Goal: Task Accomplishment & Management: Complete application form

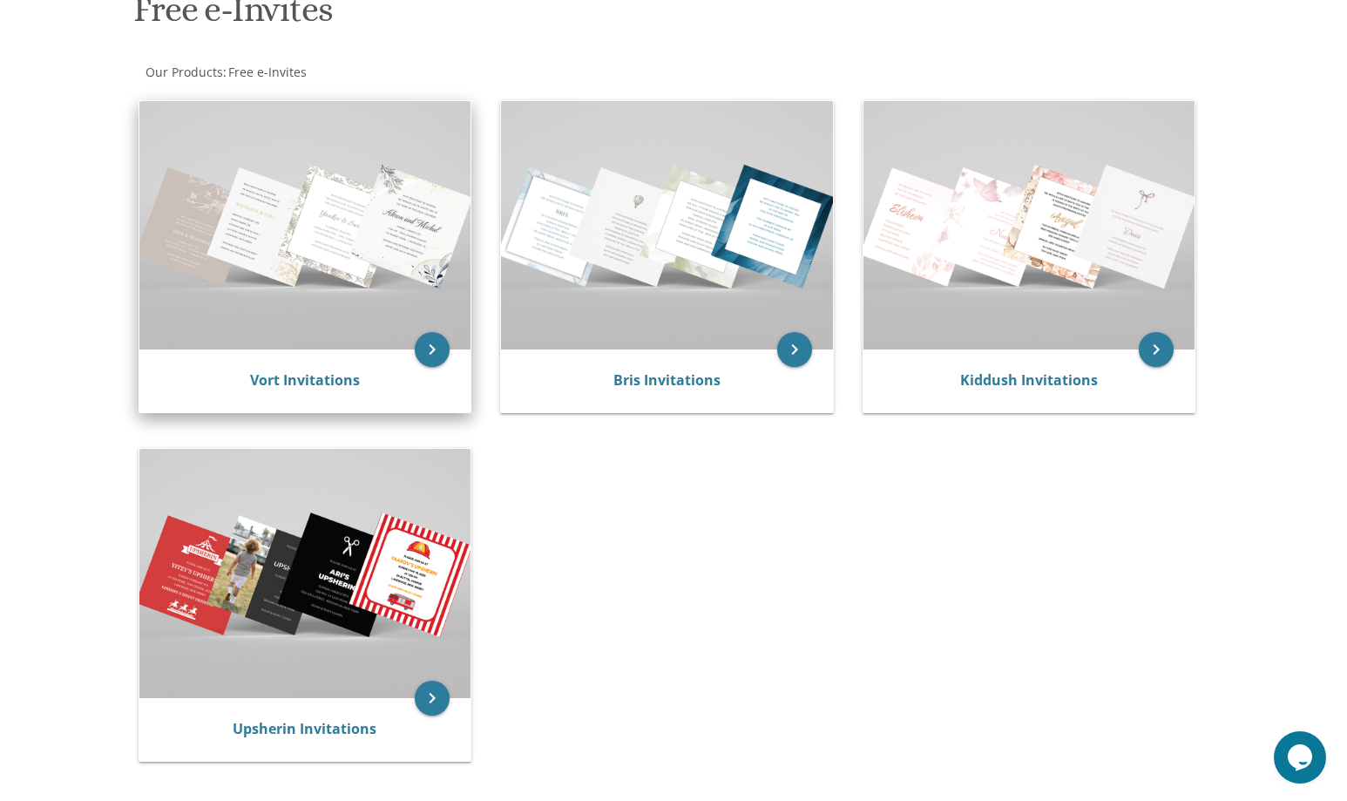
scroll to position [267, 0]
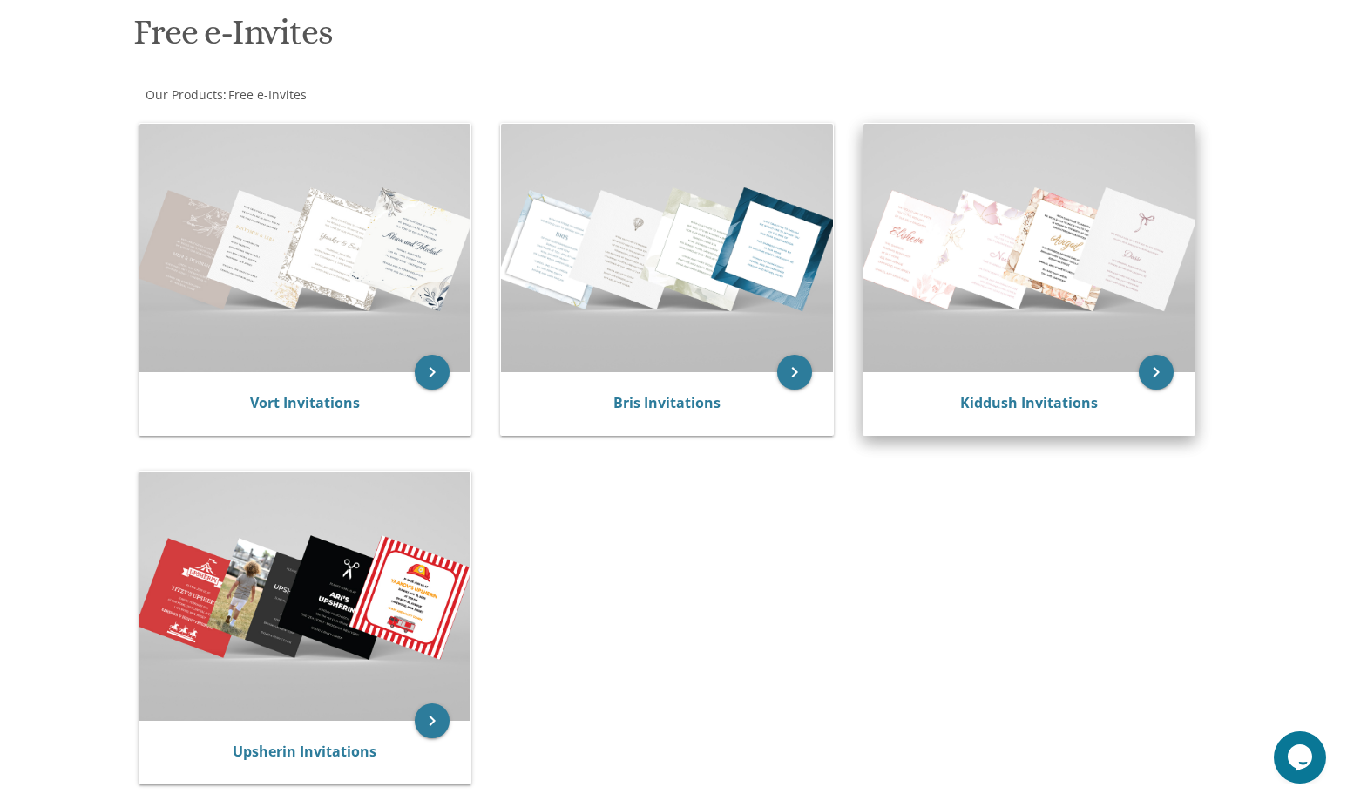
click at [964, 232] on img at bounding box center [1029, 248] width 332 height 248
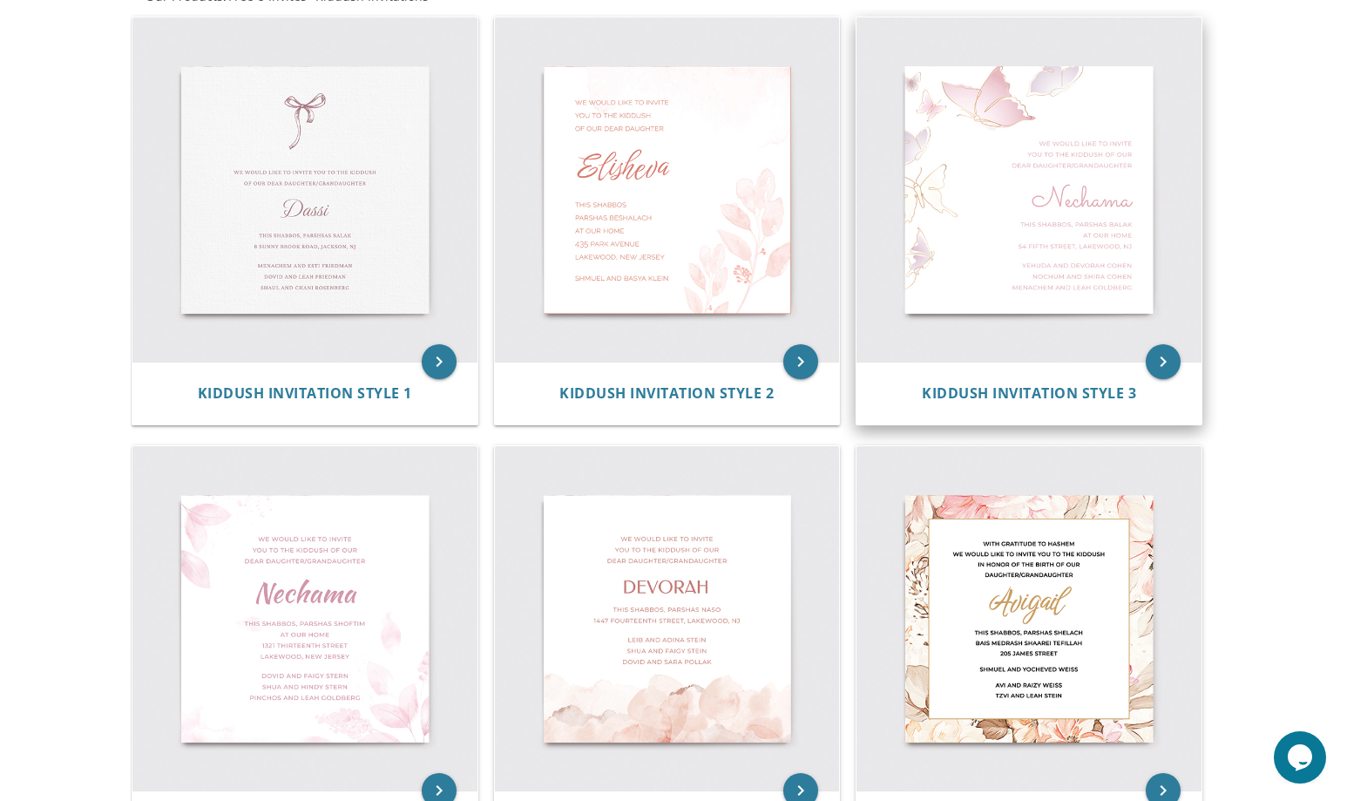
scroll to position [368, 0]
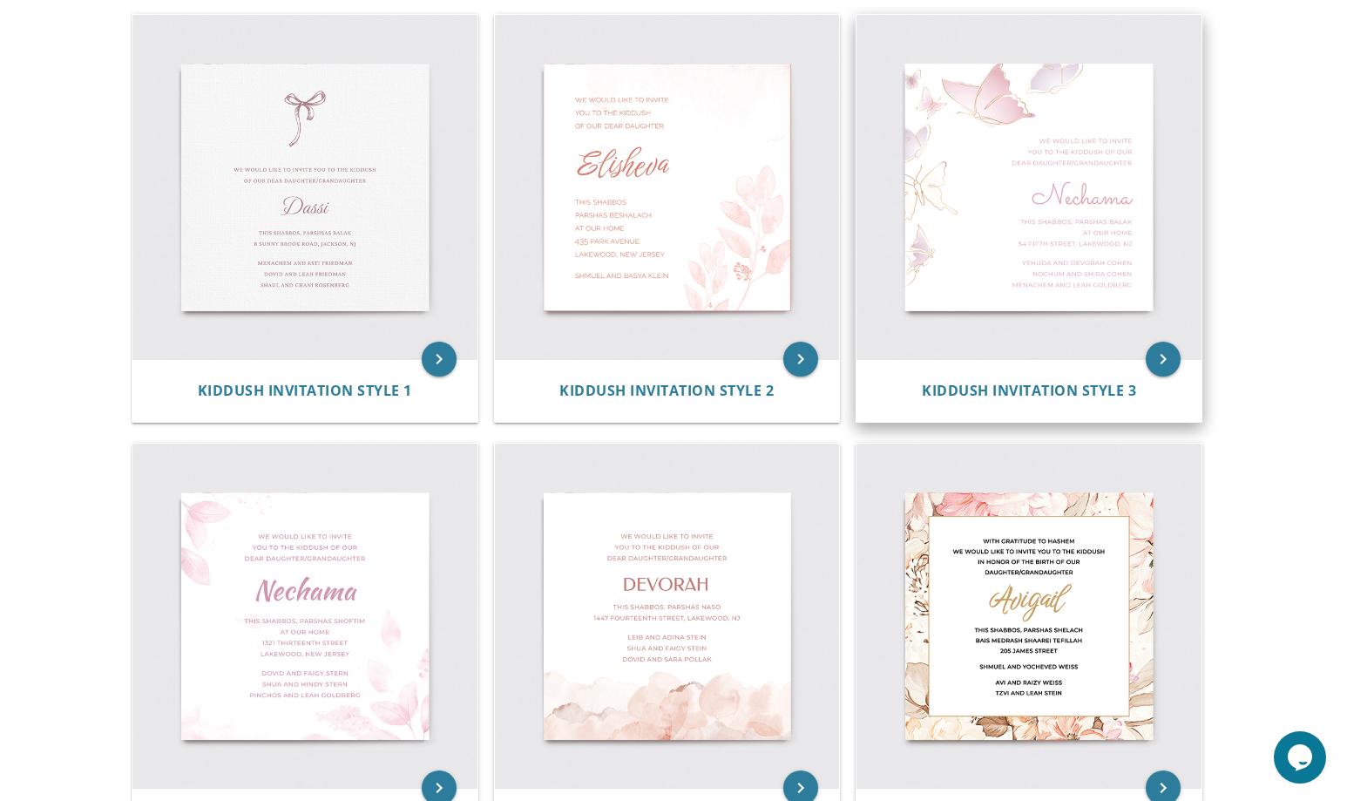
click at [1071, 175] on img at bounding box center [1028, 187] width 345 height 345
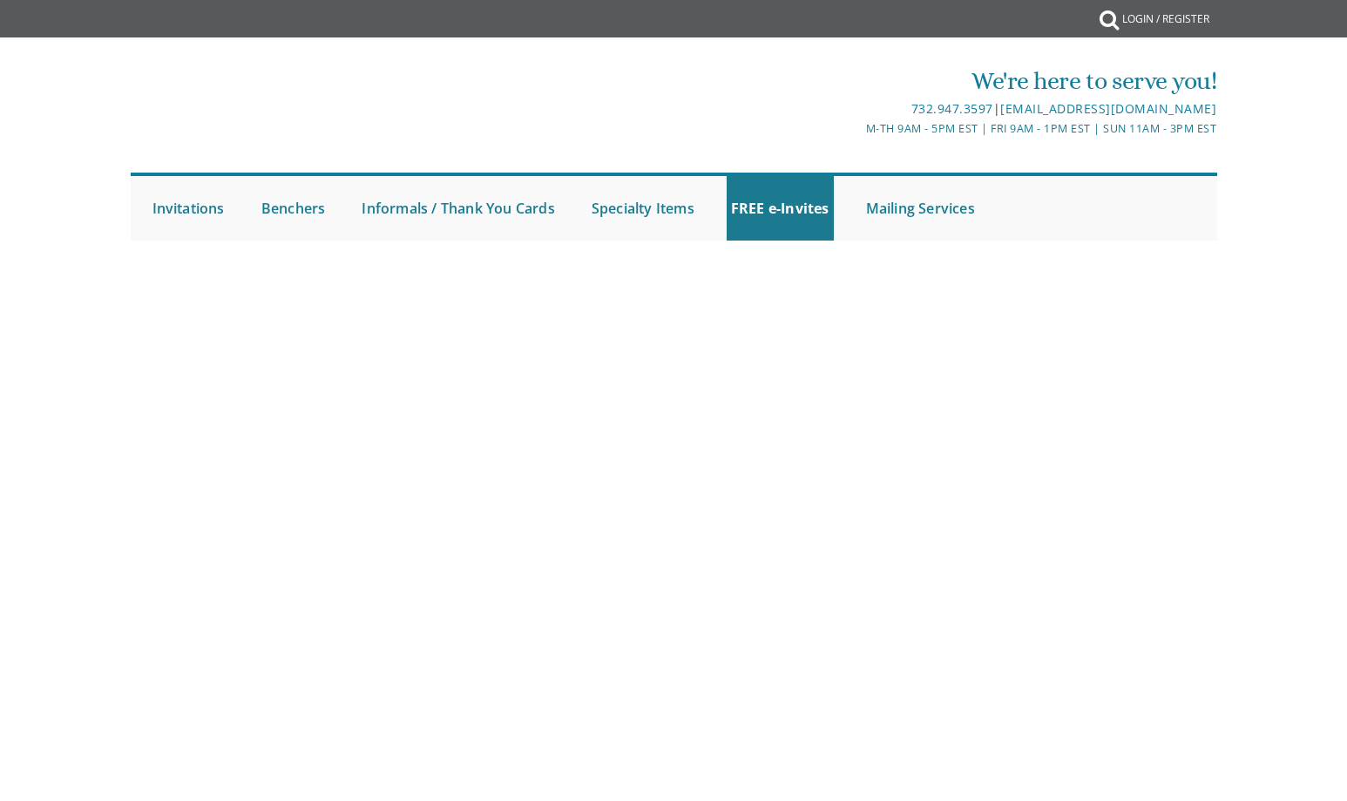
click at [1086, 175] on ul "Submit Invitations Weddings Bar Mitzvah Bat Mitzvah Wedding Minis Kiddush Minis…" at bounding box center [674, 207] width 1086 height 68
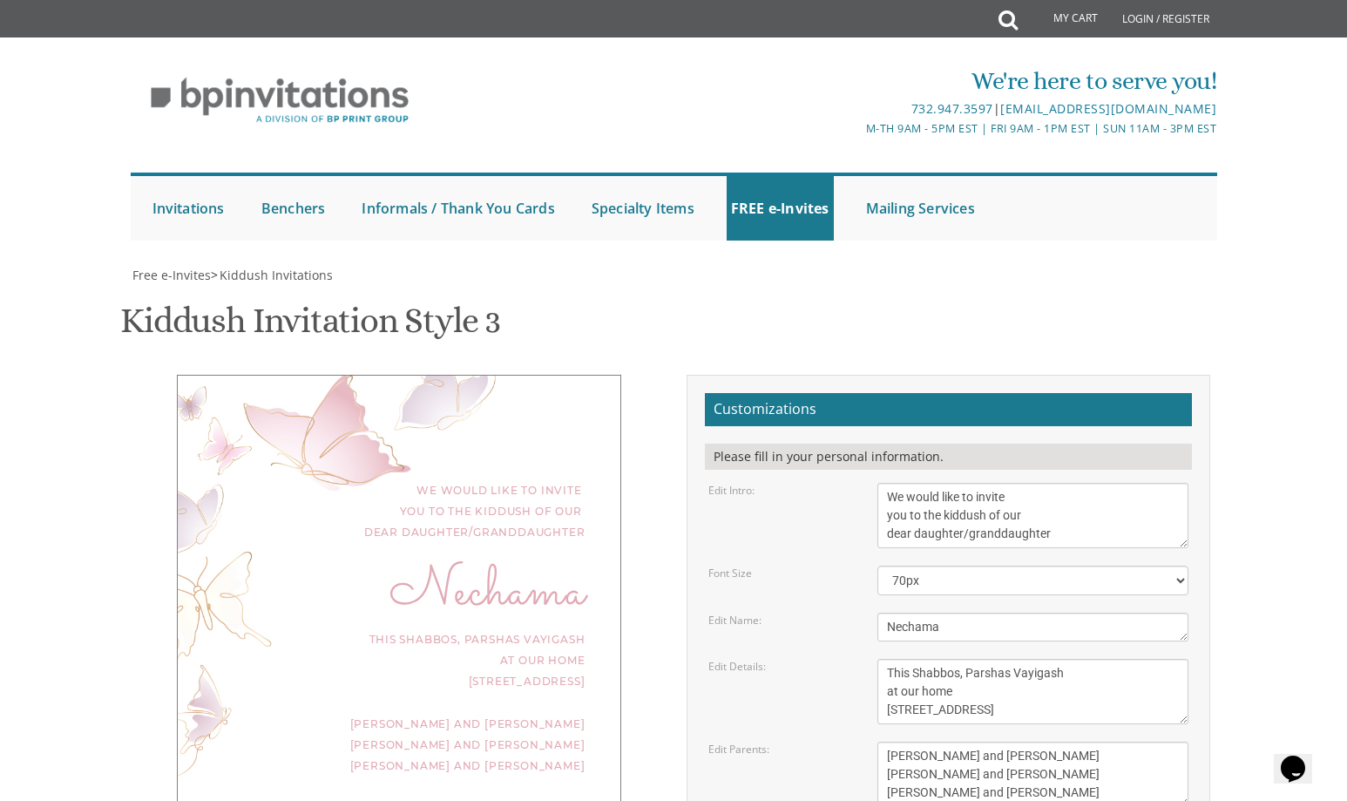
scroll to position [111, 0]
drag, startPoint x: 950, startPoint y: 403, endPoint x: 965, endPoint y: 403, distance: 15.7
click at [965, 483] on textarea "We would like to invite you to the kiddush of our dear daughter/granddaughter" at bounding box center [1033, 515] width 312 height 65
click at [994, 483] on textarea "We would like to invite you to the kiddush of our dear daughter/granddaughter" at bounding box center [1033, 515] width 312 height 65
click at [992, 483] on textarea "We would like to invite you to the kiddush of our dear daughter/granddaughter" at bounding box center [1033, 515] width 312 height 65
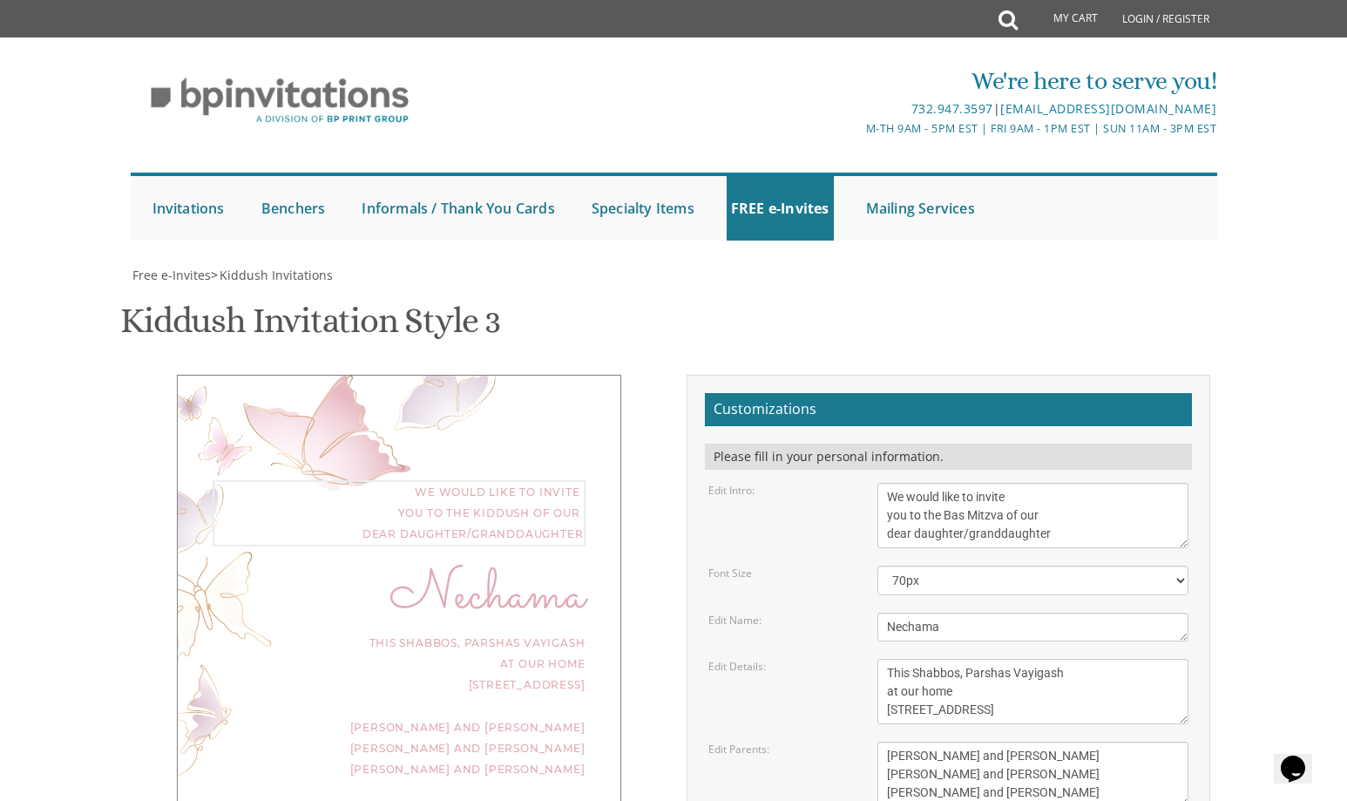
click at [1052, 483] on textarea "We would like to invite you to the kiddush of our dear daughter/granddaughter" at bounding box center [1033, 515] width 312 height 65
type textarea "We would like to invite you to the Bas Mitzva of our"
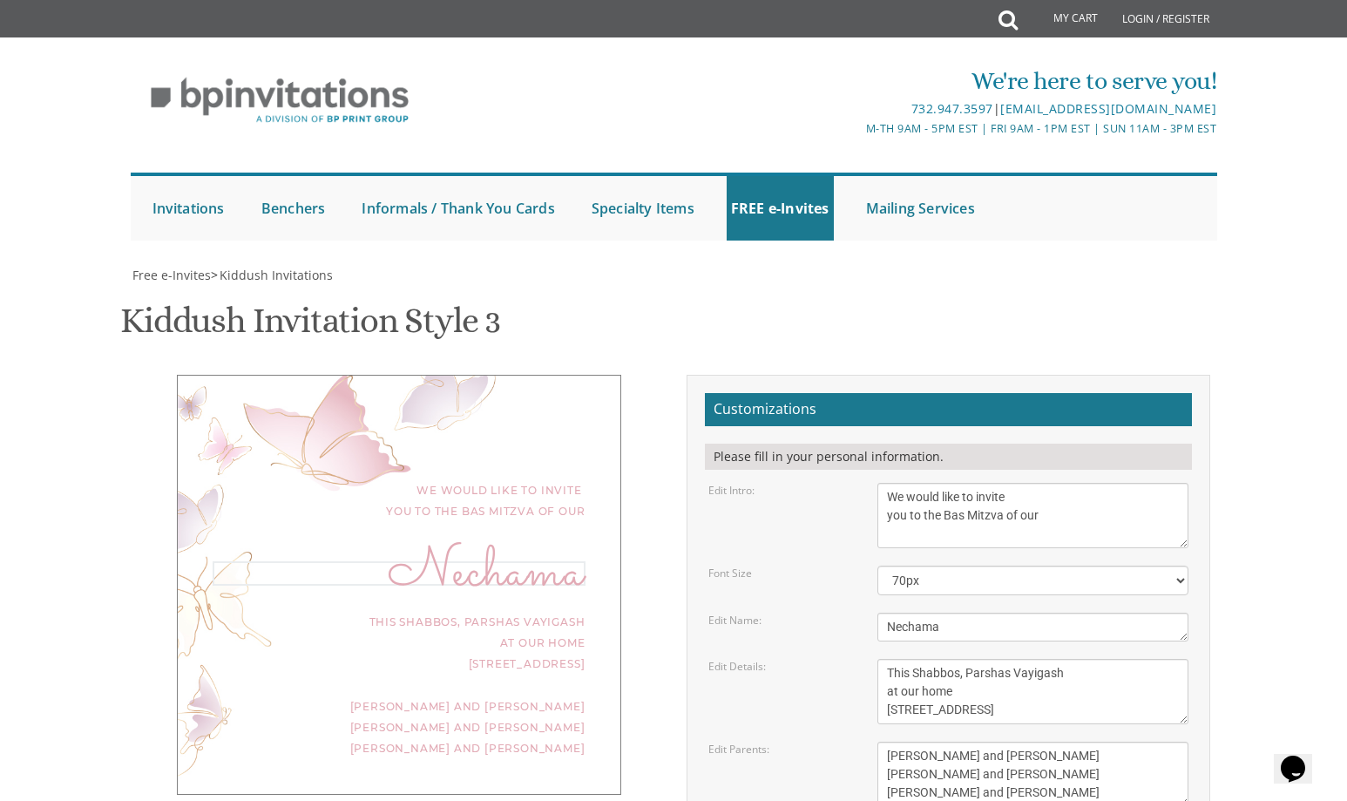
click at [1125, 613] on textarea "Nechama" at bounding box center [1033, 627] width 312 height 29
type textarea "O"
type textarea "Peri's"
drag, startPoint x: 1105, startPoint y: 598, endPoint x: 872, endPoint y: 565, distance: 235.0
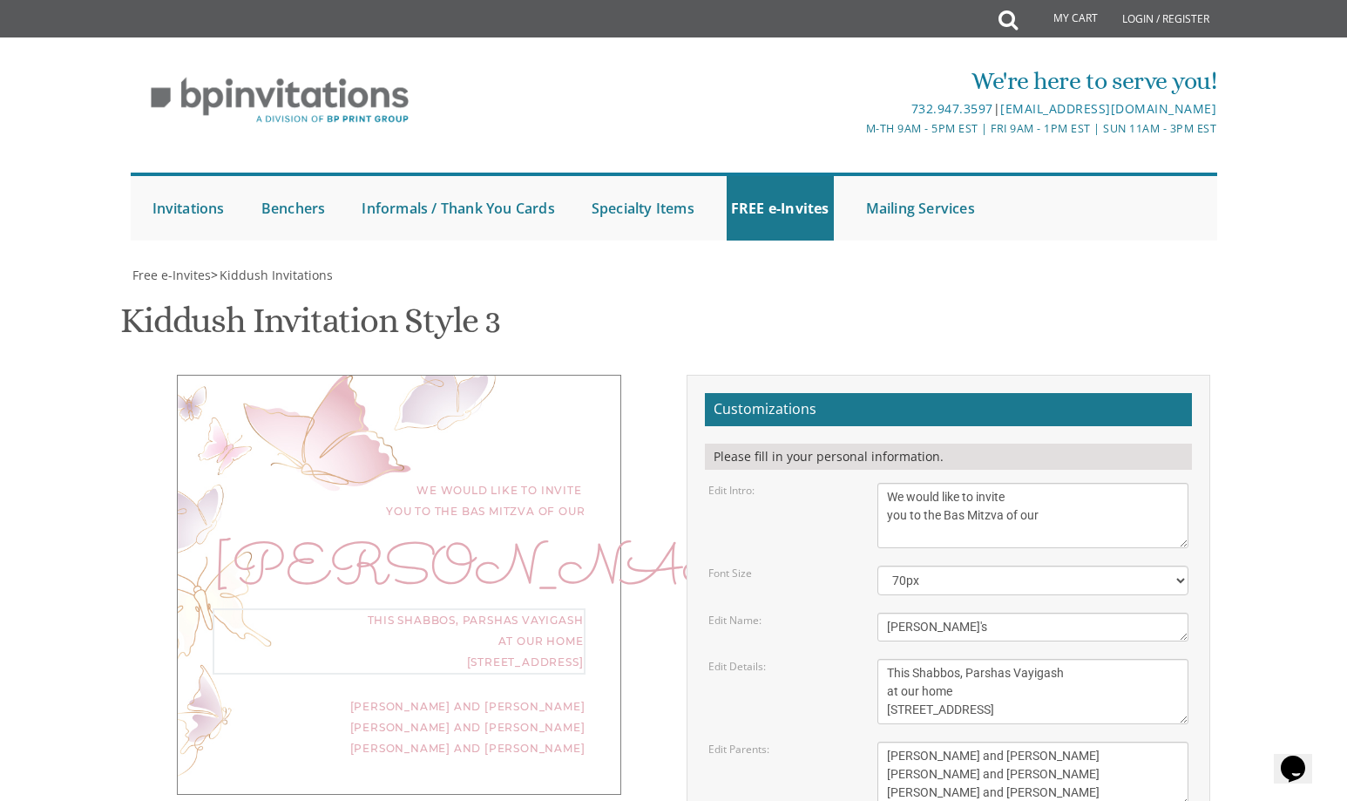
click at [872, 659] on div "This Shabbos, Parshas Vayigash at our home 120 Central Avenue, Lakewood, NJ" at bounding box center [1033, 691] width 338 height 65
type textarea "Sunday, August 31 2025"
click at [974, 741] on textarea "Yaakov and Miriam Friedman Menachem and Shira Friedman Eli and Blimie Cohen" at bounding box center [1033, 773] width 312 height 65
click at [966, 741] on textarea "Yaakov and Miriam Friedman Menachem and Shira Friedman Eli and Blimie Cohen" at bounding box center [1033, 773] width 312 height 65
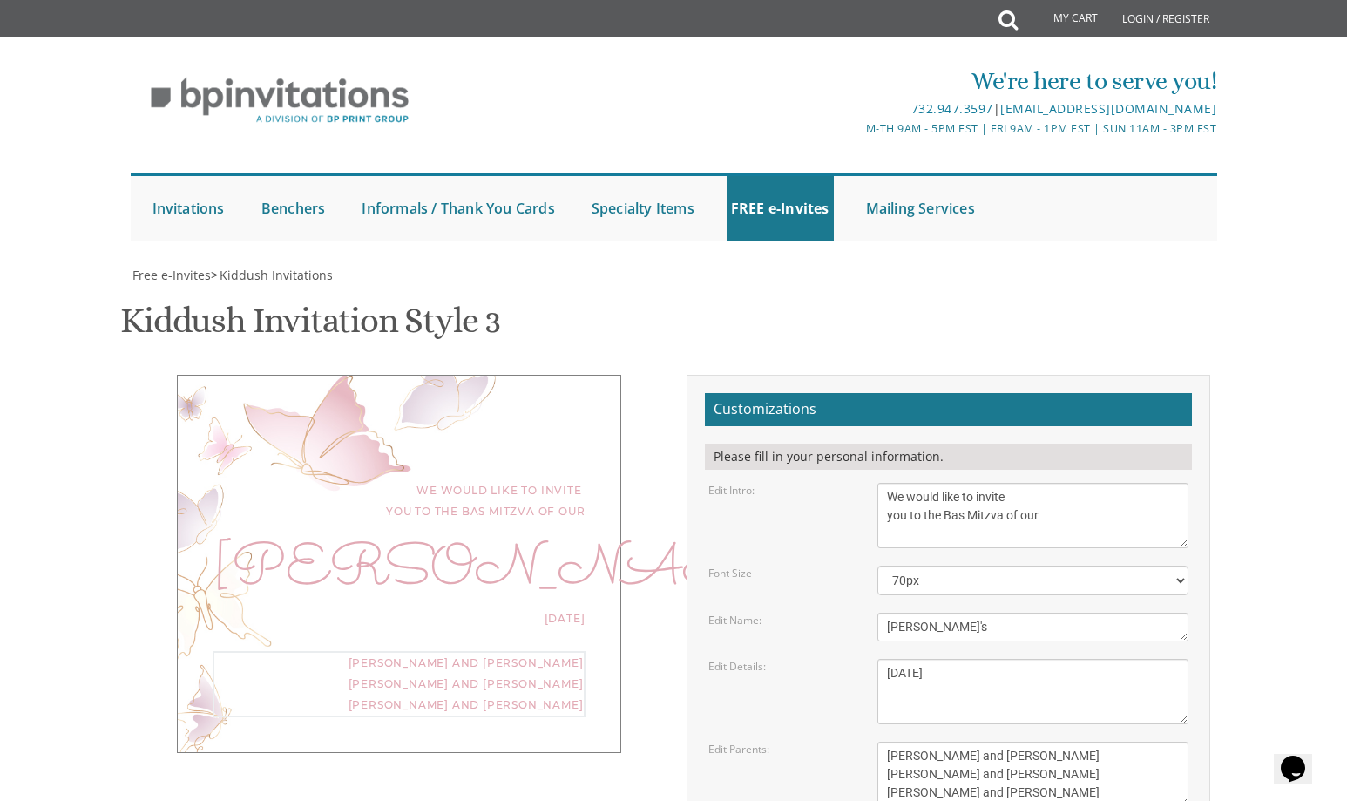
drag, startPoint x: 1009, startPoint y: 679, endPoint x: 890, endPoint y: 635, distance: 126.2
click at [890, 741] on textarea "Yaakov and Miriam Friedman Menachem and Shira Friedman Eli and Blimie Cohen" at bounding box center [1033, 773] width 312 height 65
type textarea "1"
click at [932, 741] on textarea "Yaakov and Miriam Friedman Menachem and Shira Friedman Eli and Blimie Cohen" at bounding box center [1033, 773] width 312 height 65
type textarea "Milchig Buffet"
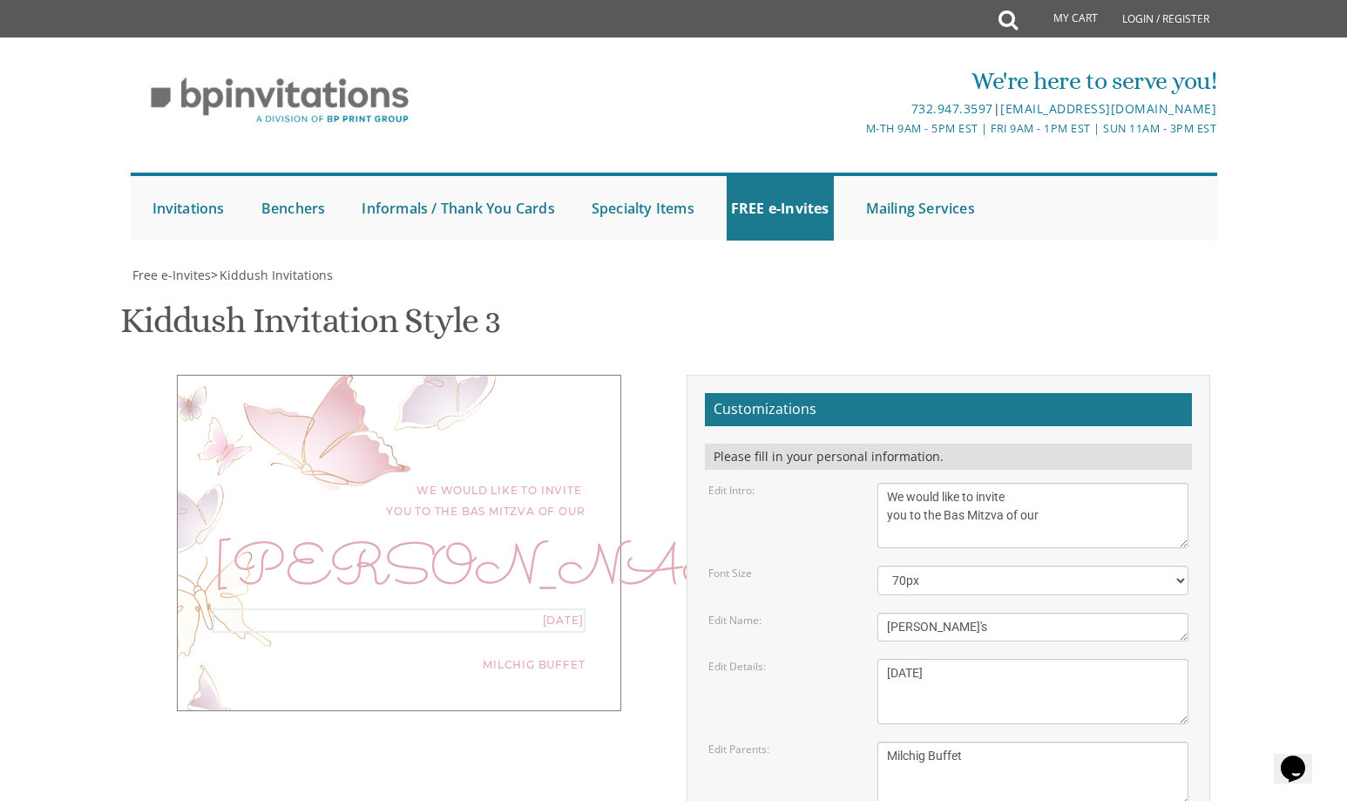
click at [1036, 659] on textarea "This Shabbos, Parshas Vayigash at our home 120 Central Avenue, Lakewood, NJ" at bounding box center [1033, 691] width 312 height 65
type textarea "Sunday, August 31 2025 at 7:00 PM"
click at [1055, 483] on textarea "We would like to invite you to the kiddush of our dear daughter/granddaughter" at bounding box center [1033, 515] width 312 height 65
click at [561, 415] on div "We would like to invite you to the Bas Mitzva of our Peri's Sunday, August 31 2…" at bounding box center [399, 541] width 444 height 333
click at [561, 480] on div "We would like to invite you to the Bas Mitzva of our" at bounding box center [399, 501] width 373 height 42
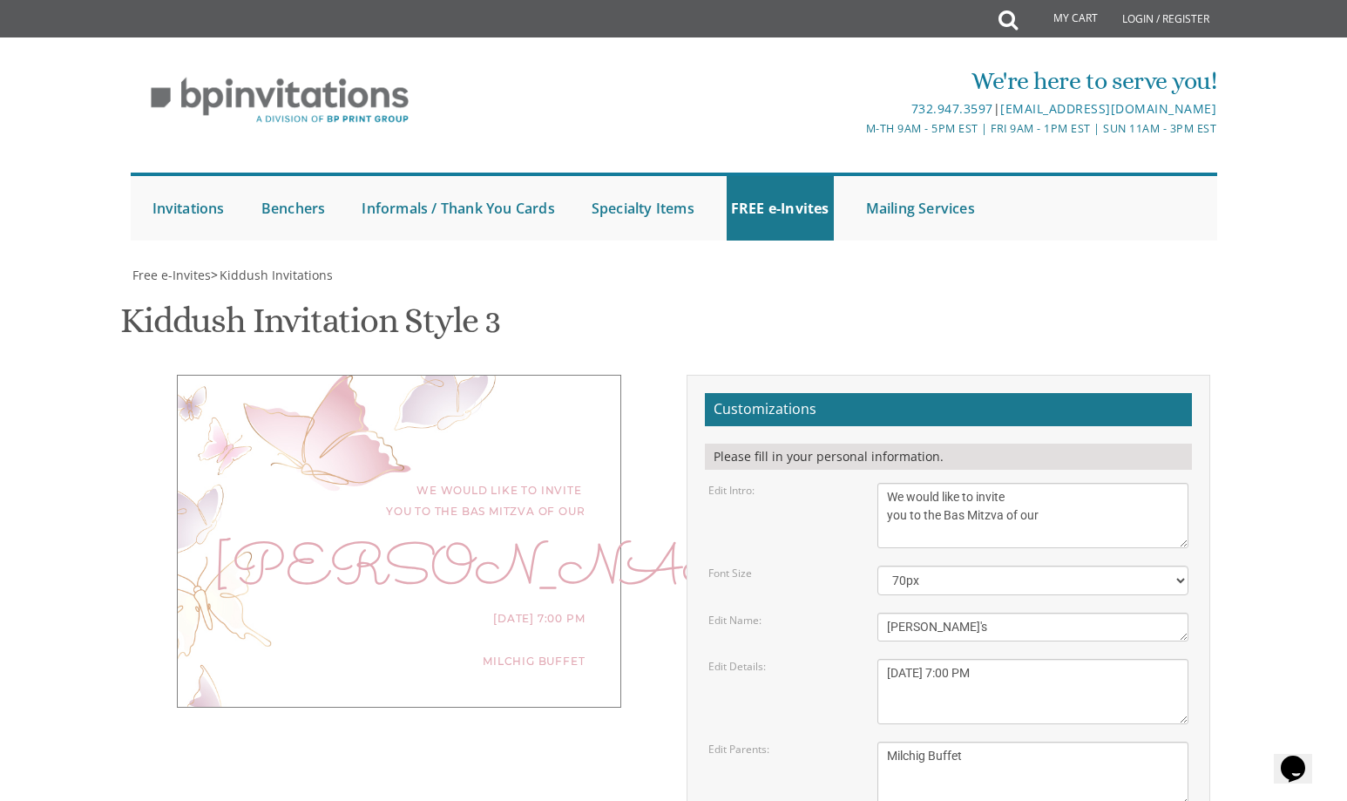
scroll to position [188, 0]
